Goal: Task Accomplishment & Management: Complete application form

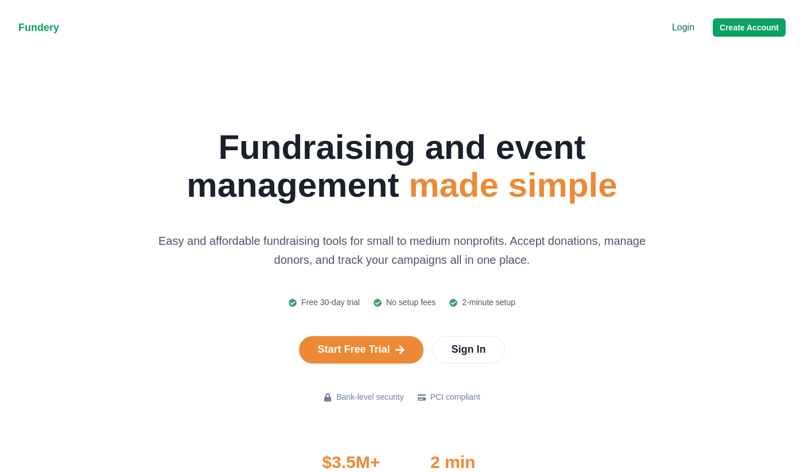
click at [738, 14] on nav "Fundery Menu Login Create Account" at bounding box center [402, 27] width 804 height 55
click at [739, 24] on button "Create Account" at bounding box center [749, 27] width 73 height 18
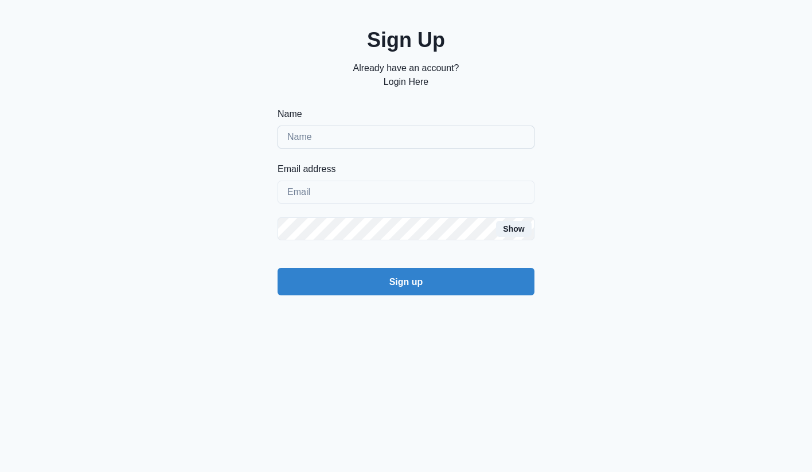
click at [386, 150] on div "Name Email address Show Sign up" at bounding box center [406, 201] width 257 height 188
click at [391, 126] on input "Name" at bounding box center [406, 137] width 257 height 23
type input "[PERSON_NAME]"
type input "[EMAIL_ADDRESS][DOMAIN_NAME]"
click at [278, 268] on button "Sign up" at bounding box center [406, 282] width 257 height 28
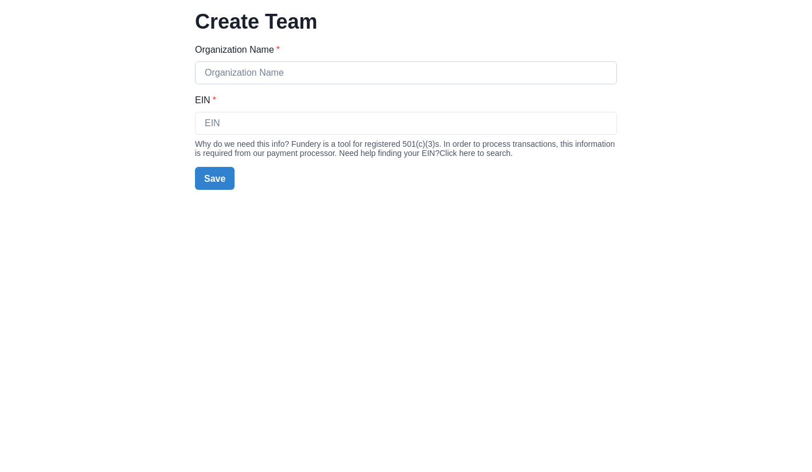
click at [316, 67] on input "Organization Name *" at bounding box center [406, 72] width 422 height 23
type input "Reaumond"
type input "1231-12312312"
click at [195, 167] on button "Save" at bounding box center [215, 178] width 40 height 23
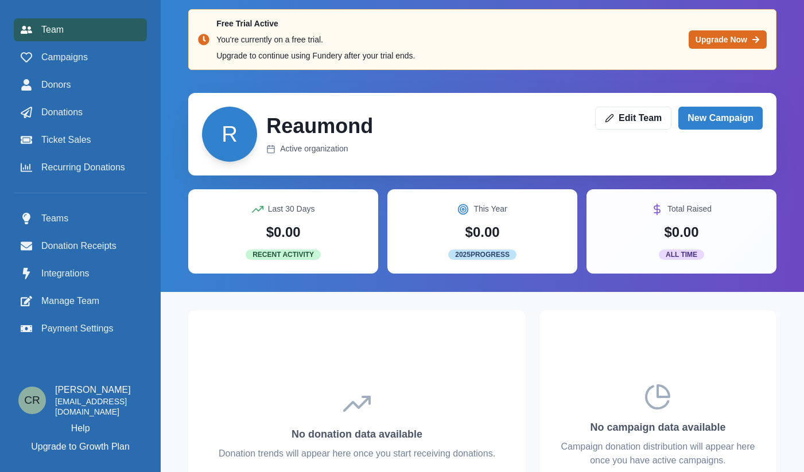
scroll to position [13, 0]
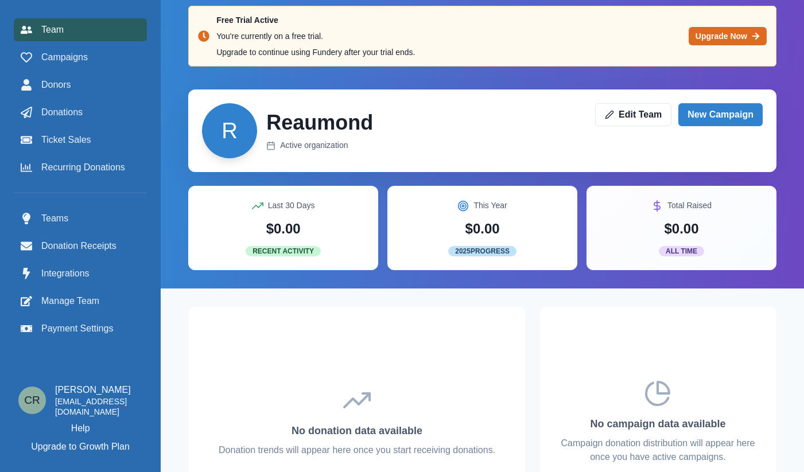
click at [541, 105] on div "[PERSON_NAME] Active organization Edit Team New Campaign" at bounding box center [482, 130] width 561 height 55
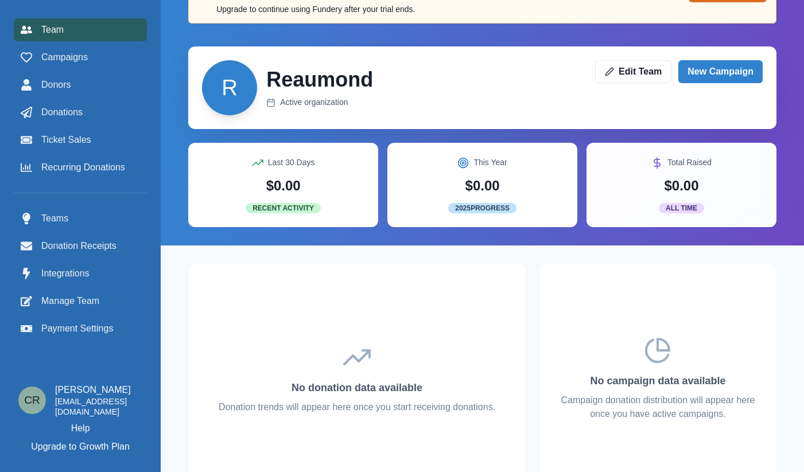
scroll to position [0, 0]
